Goal: Transaction & Acquisition: Purchase product/service

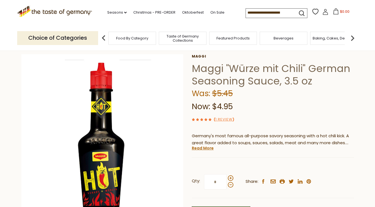
scroll to position [27, 0]
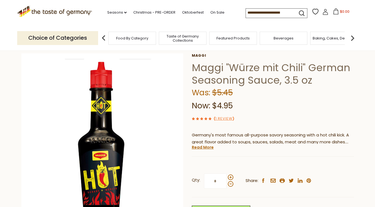
click at [254, 11] on input at bounding box center [269, 13] width 47 height 8
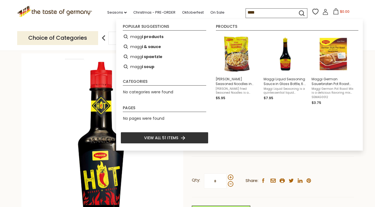
type input "*****"
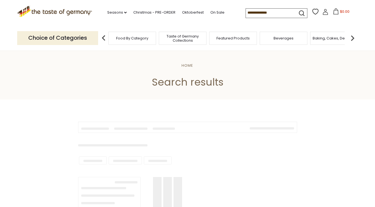
type input "*****"
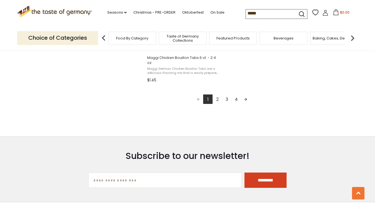
click at [216, 97] on link "2" at bounding box center [217, 98] width 9 height 9
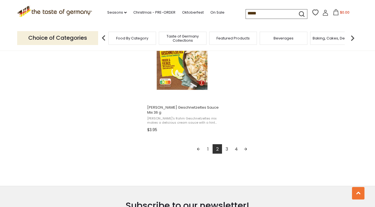
scroll to position [985, 0]
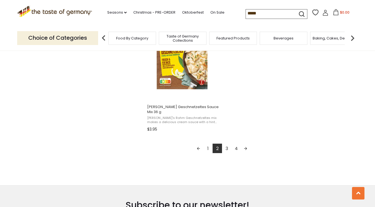
click at [227, 150] on link "3" at bounding box center [226, 147] width 9 height 9
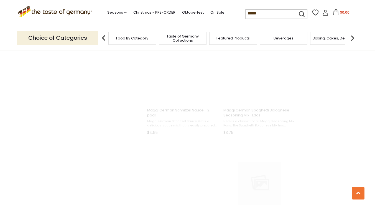
scroll to position [101, 0]
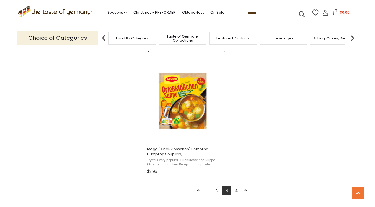
scroll to position [946, 0]
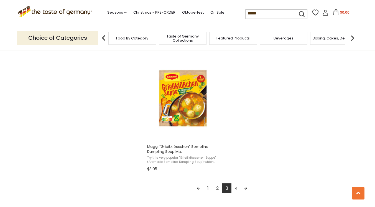
click at [237, 187] on link "4" at bounding box center [236, 187] width 9 height 9
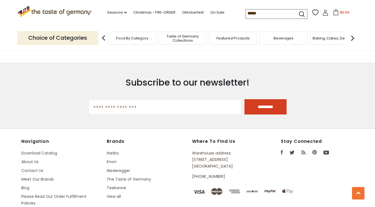
scroll to position [508, 0]
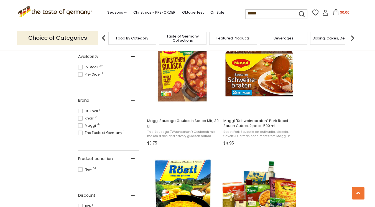
scroll to position [203, 0]
